Goal: Transaction & Acquisition: Subscribe to service/newsletter

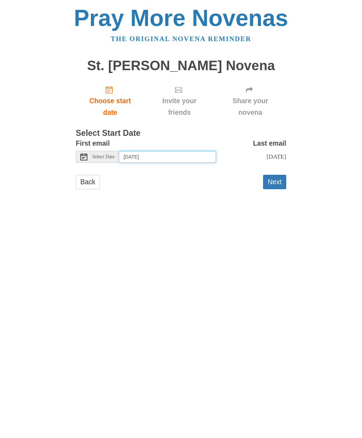
click at [209, 158] on input "Friday, September 19th" at bounding box center [167, 157] width 97 height 12
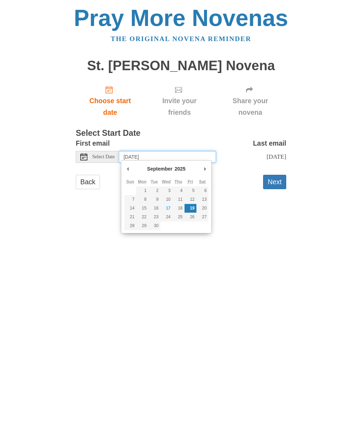
type input "Monday, September 22nd"
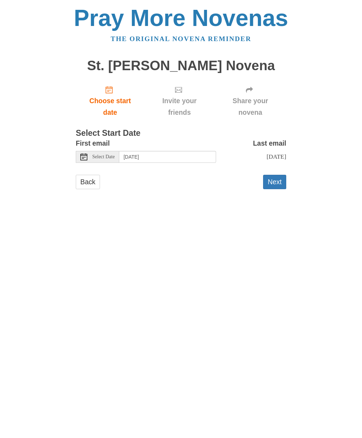
click at [78, 180] on link "Back" at bounding box center [88, 182] width 24 height 14
click at [209, 156] on input "Friday, September 19th" at bounding box center [167, 157] width 97 height 12
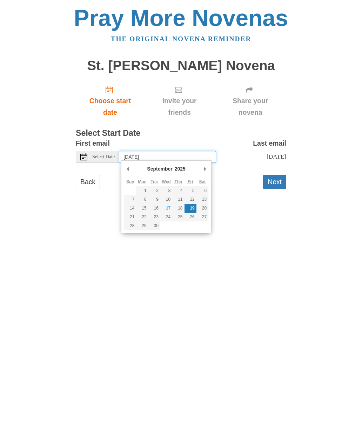
type input "Monday, September 22nd"
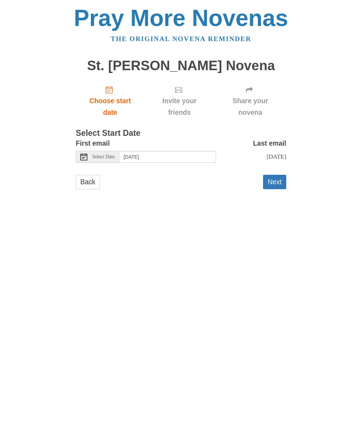
click at [273, 183] on button "Next" at bounding box center [274, 182] width 23 height 14
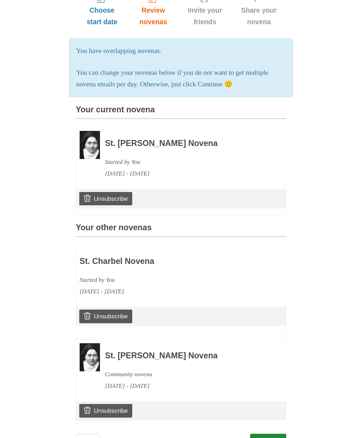
scroll to position [90, 0]
click at [84, 198] on link "Unsubscribe" at bounding box center [105, 198] width 53 height 13
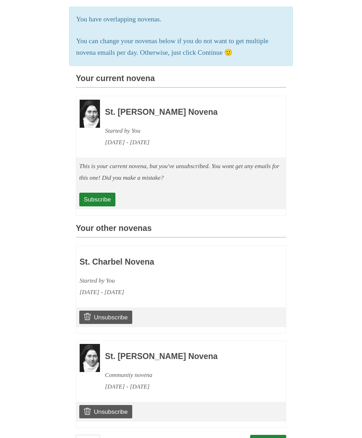
scroll to position [155, 0]
click at [99, 406] on link "Unsubscribe" at bounding box center [105, 411] width 53 height 13
click at [109, 195] on link "Subscribe" at bounding box center [97, 199] width 36 height 13
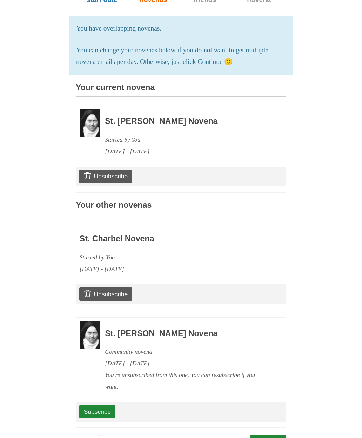
scroll to position [146, 0]
click at [278, 435] on link "Continue" at bounding box center [268, 442] width 36 height 14
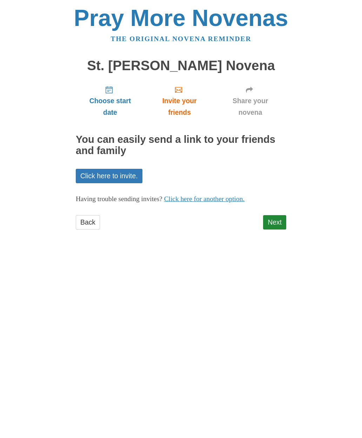
click at [279, 217] on link "Next" at bounding box center [274, 222] width 23 height 14
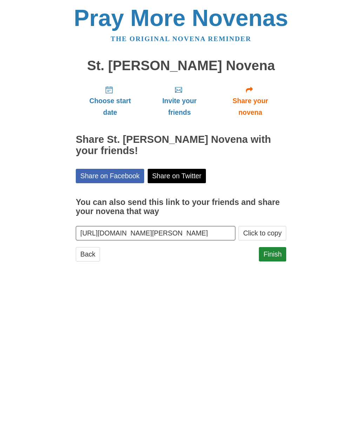
click at [273, 253] on link "Finish" at bounding box center [272, 254] width 27 height 14
